Goal: Task Accomplishment & Management: Use online tool/utility

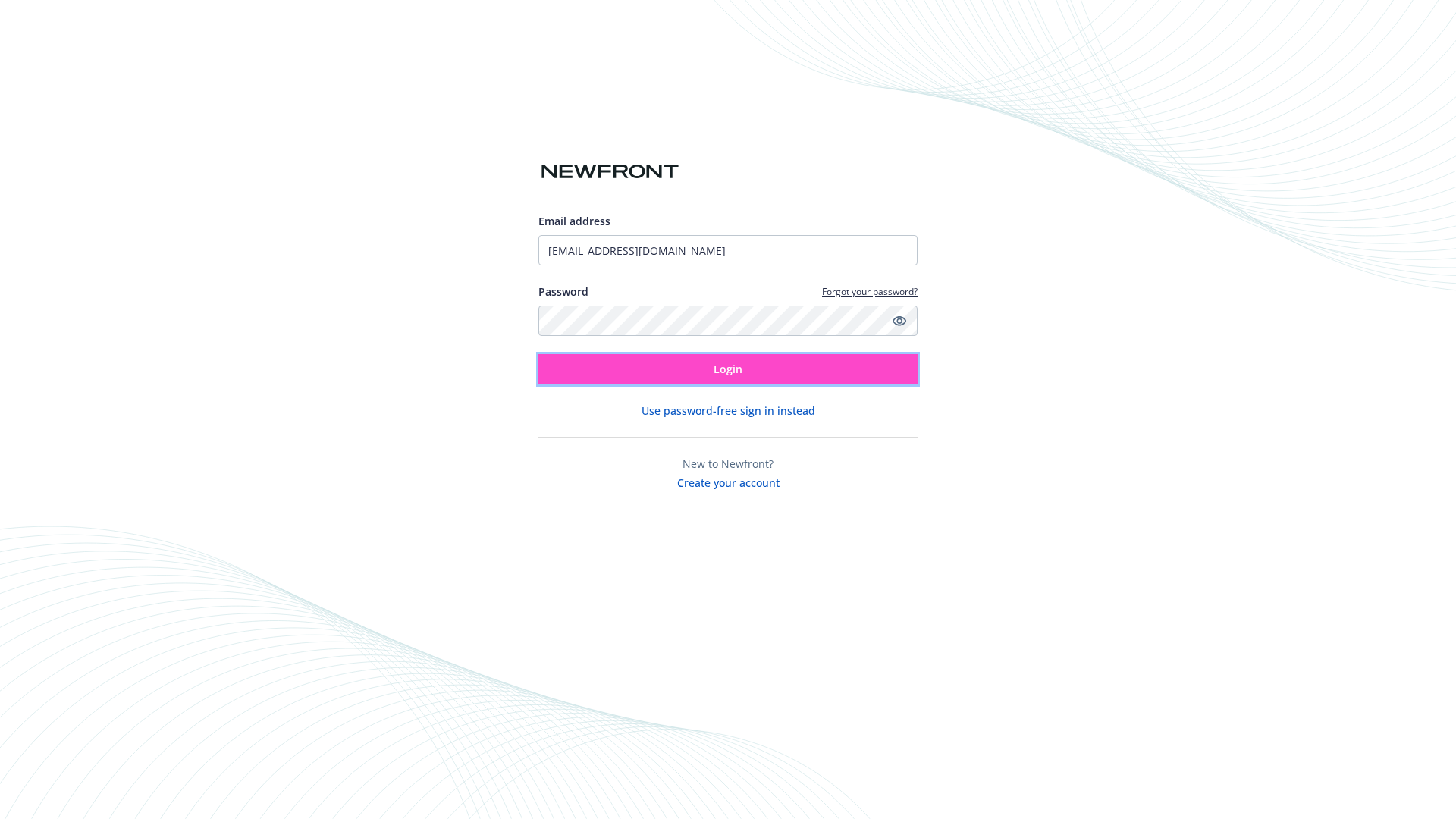
click at [728, 370] on span "Login" at bounding box center [728, 369] width 29 height 14
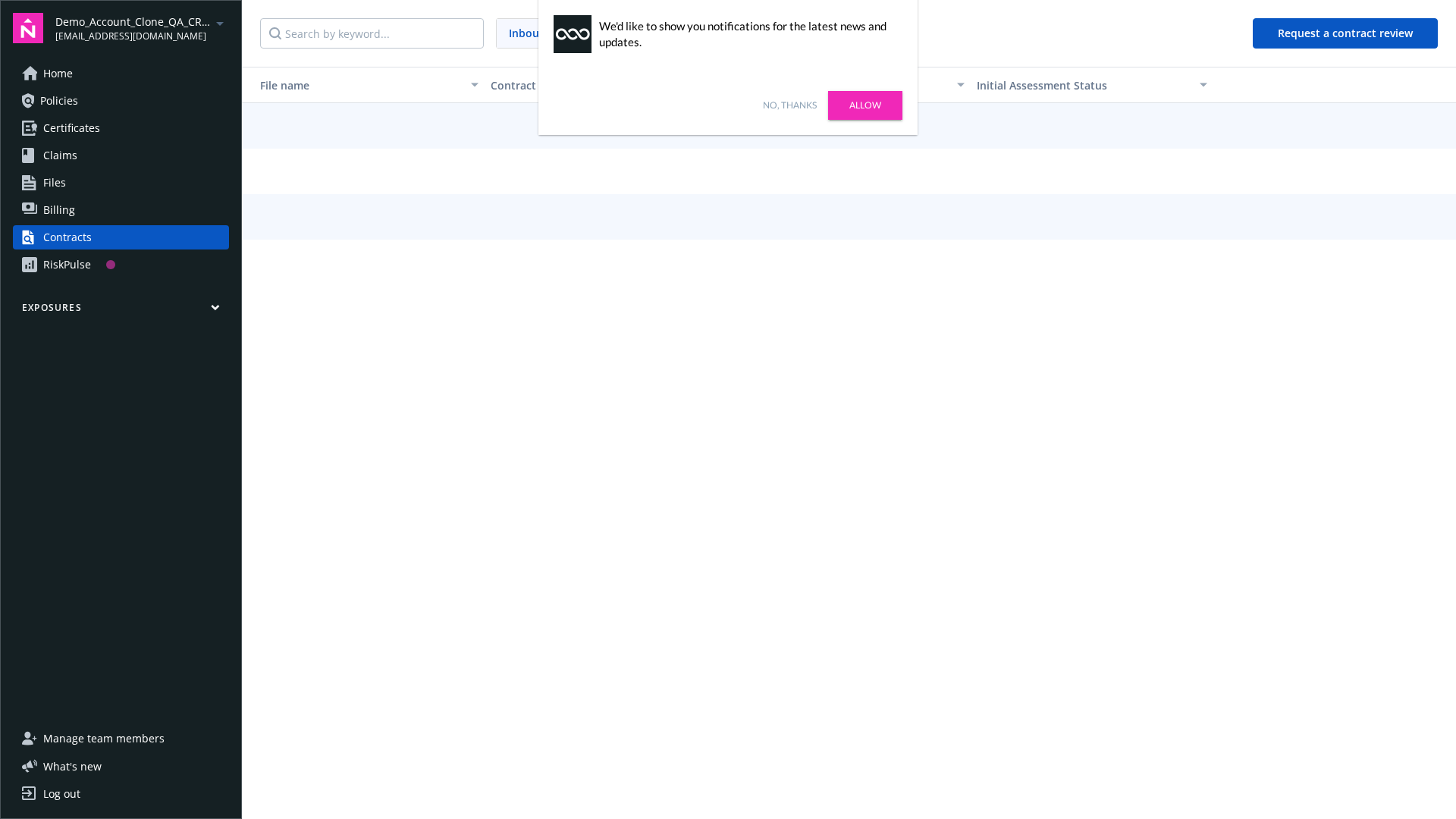
click at [790, 105] on link "No, thanks" at bounding box center [790, 105] width 54 height 13
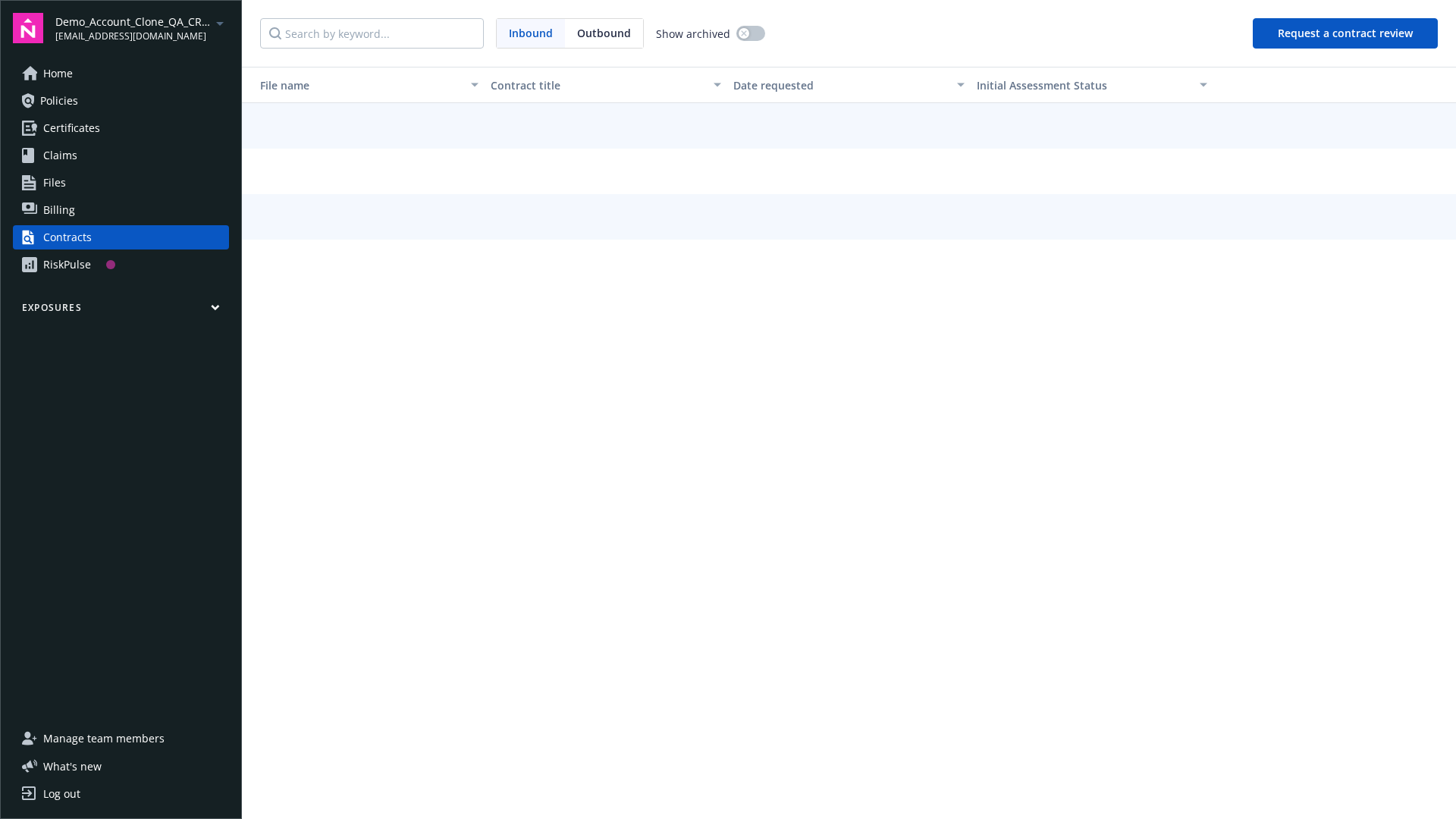
click at [1347, 34] on button "Request a contract review" at bounding box center [1346, 34] width 185 height 30
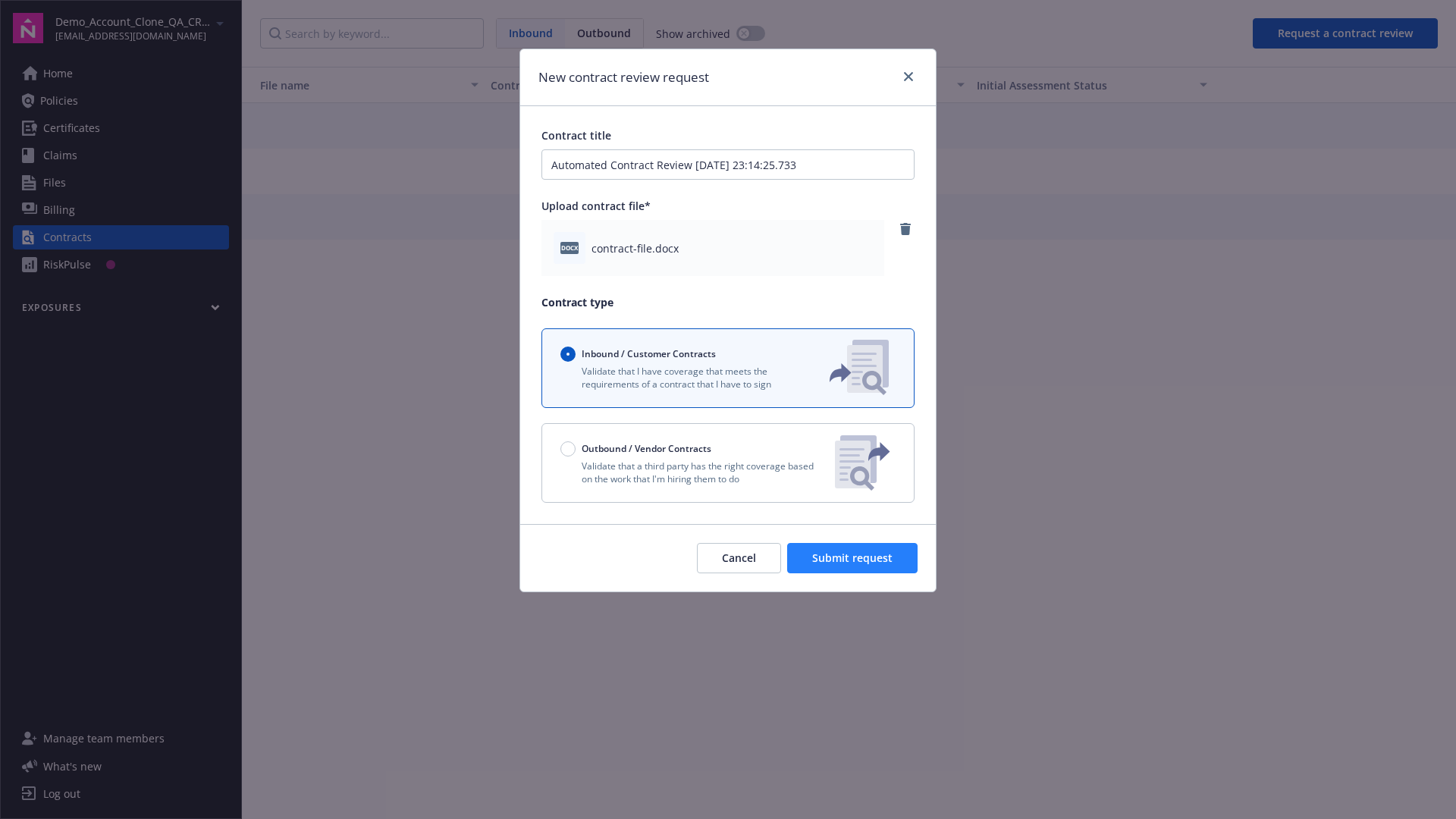
type input "Automated Contract Review 08-18-2025 23:14:25.733"
click at [853, 558] on span "Submit request" at bounding box center [852, 557] width 80 height 14
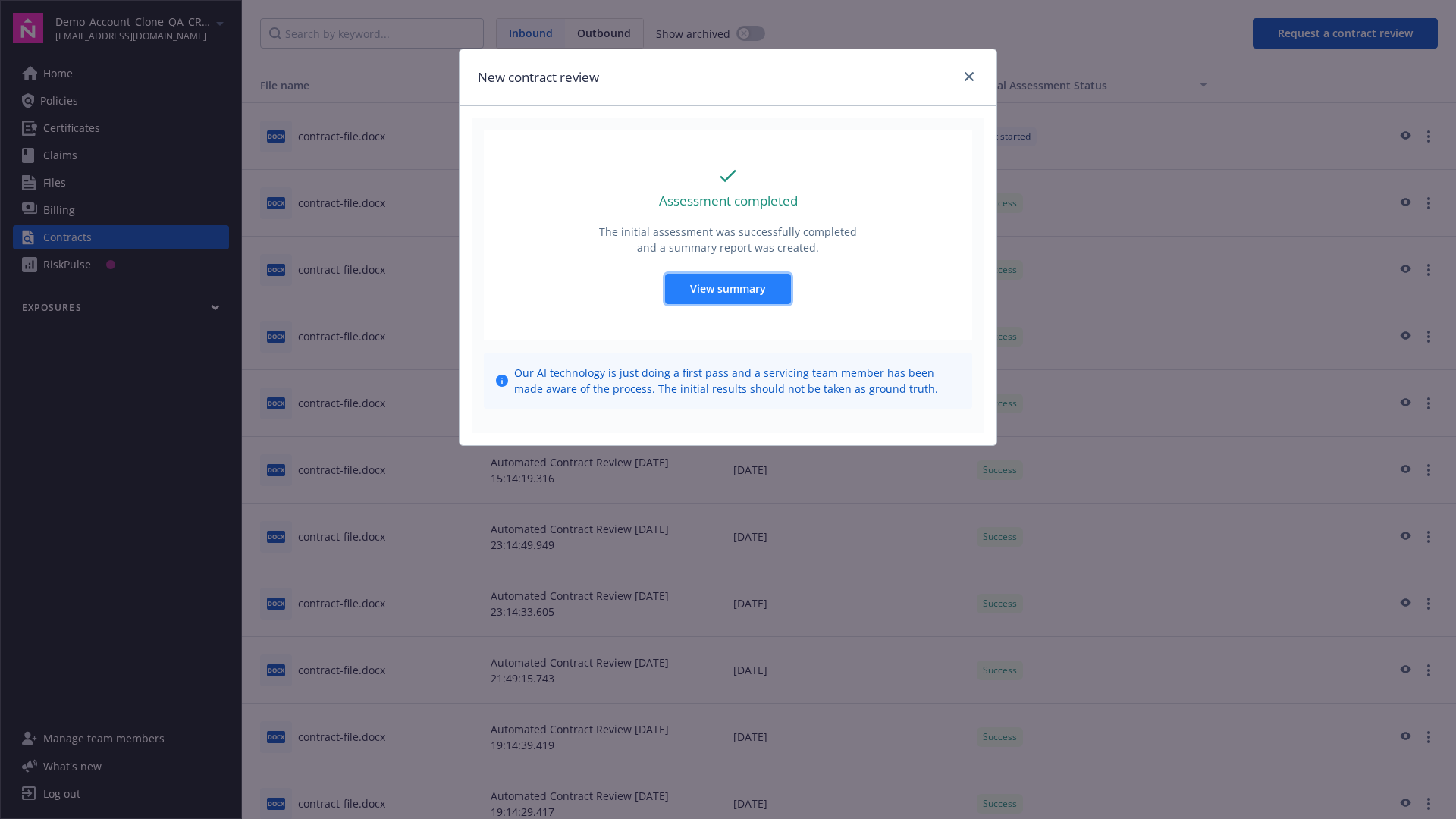
click at [728, 288] on span "View summary" at bounding box center [728, 288] width 76 height 14
